Goal: Task Accomplishment & Management: Manage account settings

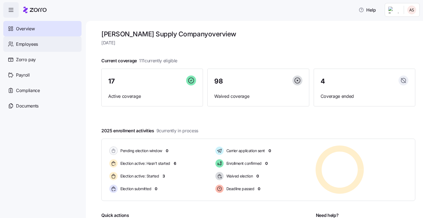
click at [29, 42] on span "Employees" at bounding box center [27, 44] width 22 height 7
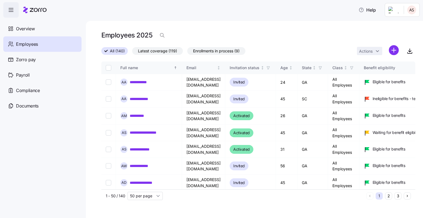
click at [406, 195] on icon "Next page" at bounding box center [407, 196] width 4 height 4
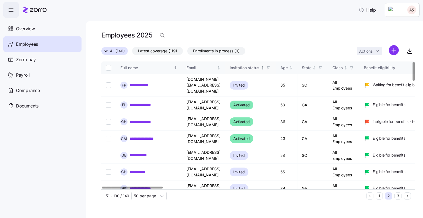
click at [264, 68] on icon "Not sorted" at bounding box center [262, 68] width 4 height 4
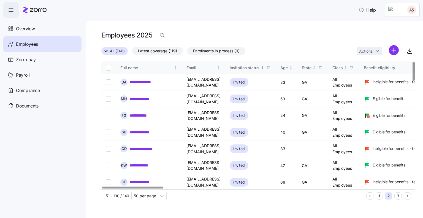
click at [271, 68] on div "Invitation status" at bounding box center [250, 68] width 42 height 6
click at [270, 67] on icon "button" at bounding box center [268, 68] width 4 height 4
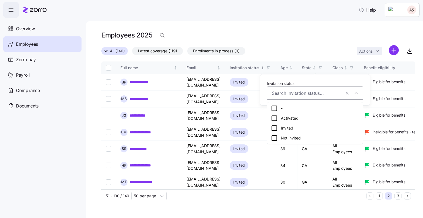
click at [275, 117] on icon at bounding box center [274, 118] width 7 height 7
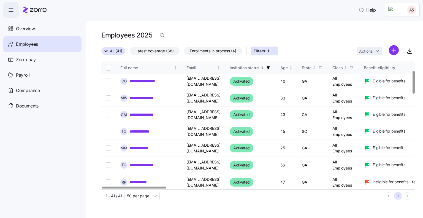
scroll to position [57, 0]
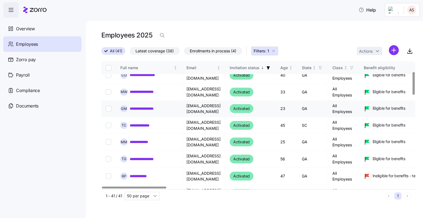
click at [165, 108] on link "**********" at bounding box center [150, 109] width 40 height 6
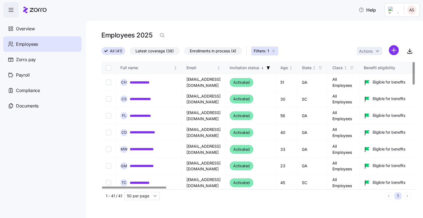
click at [270, 67] on icon "button" at bounding box center [268, 67] width 3 height 3
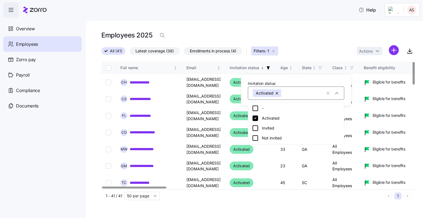
click at [277, 93] on button "button" at bounding box center [277, 93] width 8 height 8
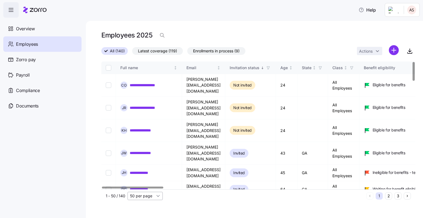
click at [156, 193] on input "50 per page" at bounding box center [144, 195] width 35 height 8
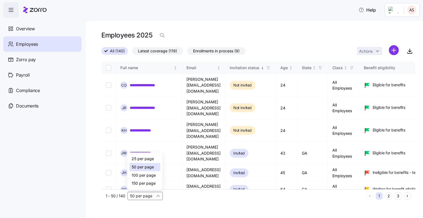
click at [154, 182] on span "150 per page" at bounding box center [143, 183] width 24 height 6
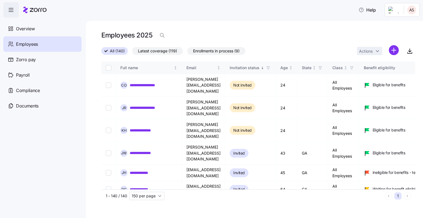
type input "150 per page"
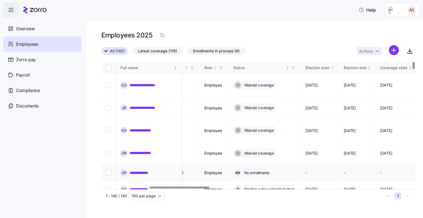
scroll to position [0, 248]
click at [295, 67] on icon "button" at bounding box center [293, 68] width 4 height 4
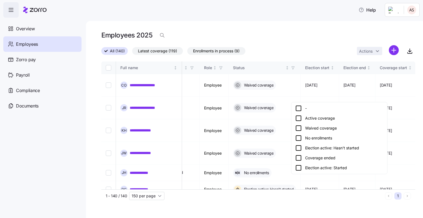
click at [316, 118] on div "Active coverage" at bounding box center [339, 118] width 88 height 7
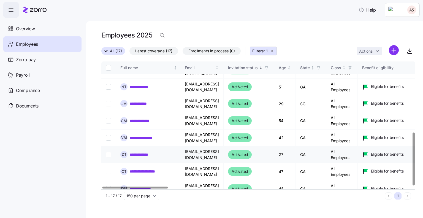
scroll to position [170, 0]
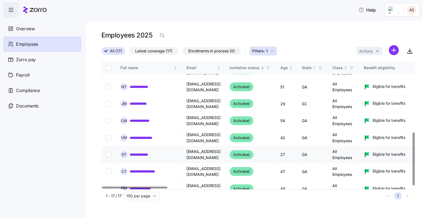
click at [145, 152] on link "**********" at bounding box center [145, 155] width 30 height 6
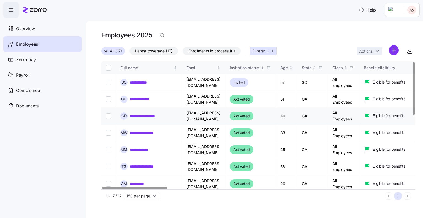
click at [156, 117] on link "**********" at bounding box center [147, 116] width 34 height 6
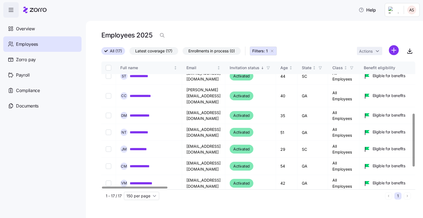
scroll to position [170, 0]
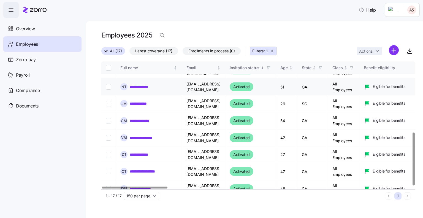
click at [146, 84] on link "**********" at bounding box center [145, 87] width 30 height 6
